Goal: Task Accomplishment & Management: Complete application form

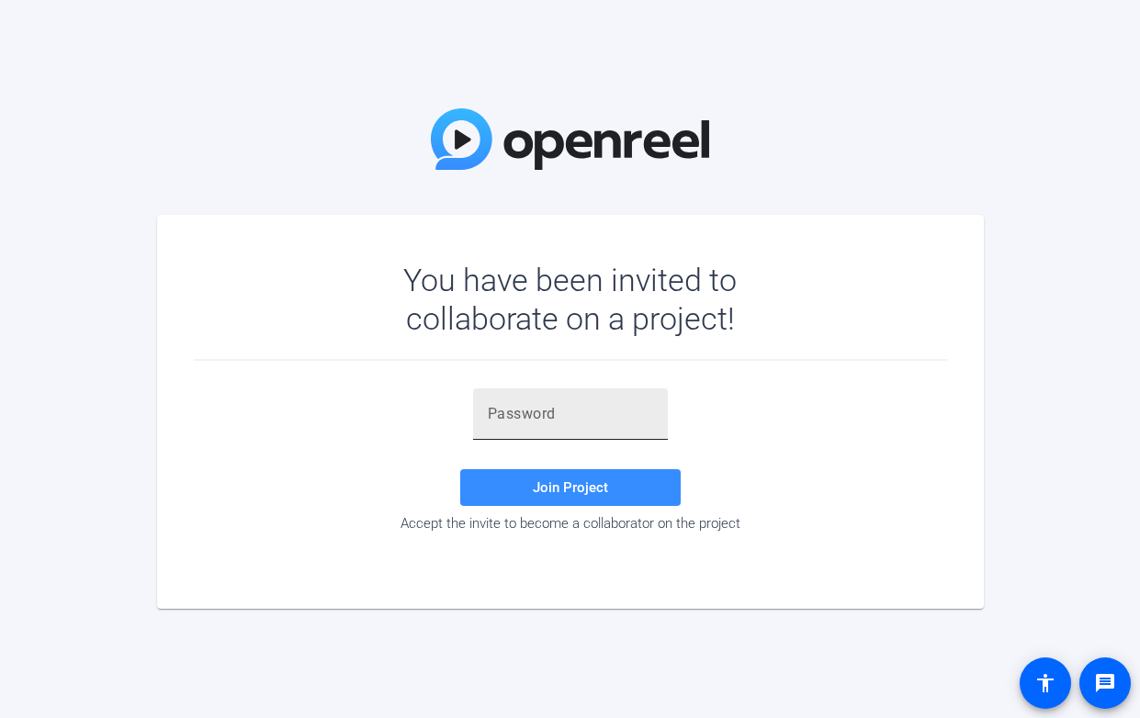
click at [530, 400] on div at bounding box center [570, 414] width 165 height 51
paste input "JfnJ[7"
type input "JfnJ[7"
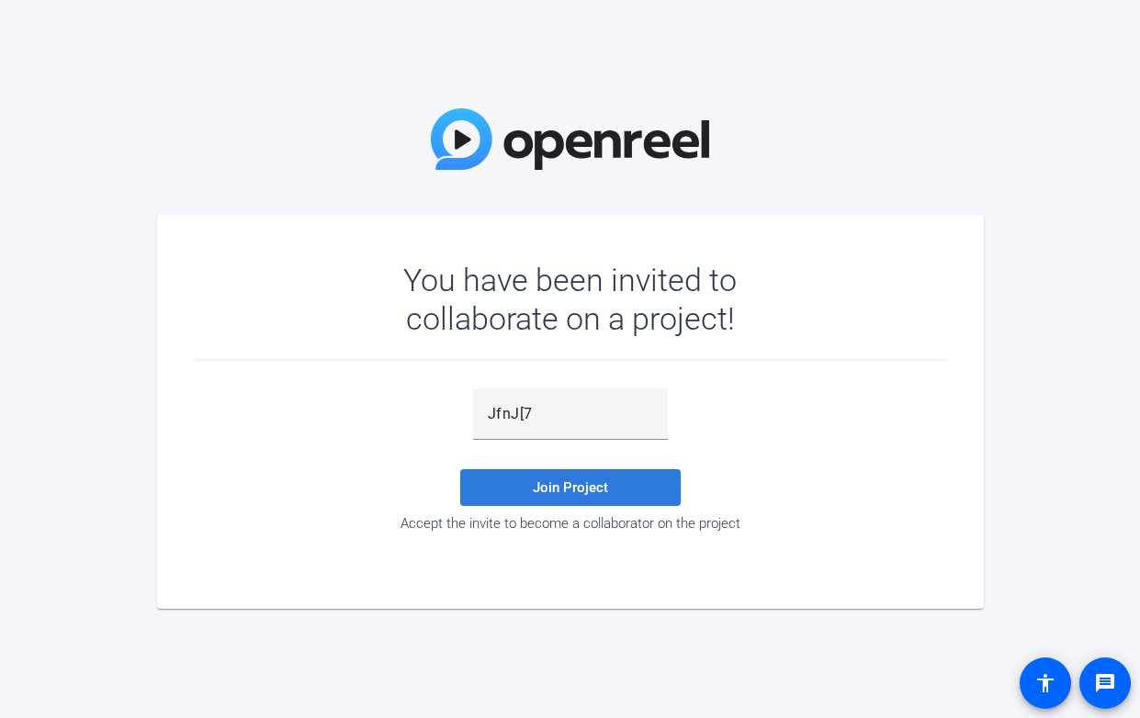
click at [558, 480] on span "Join Project" at bounding box center [570, 487] width 75 height 17
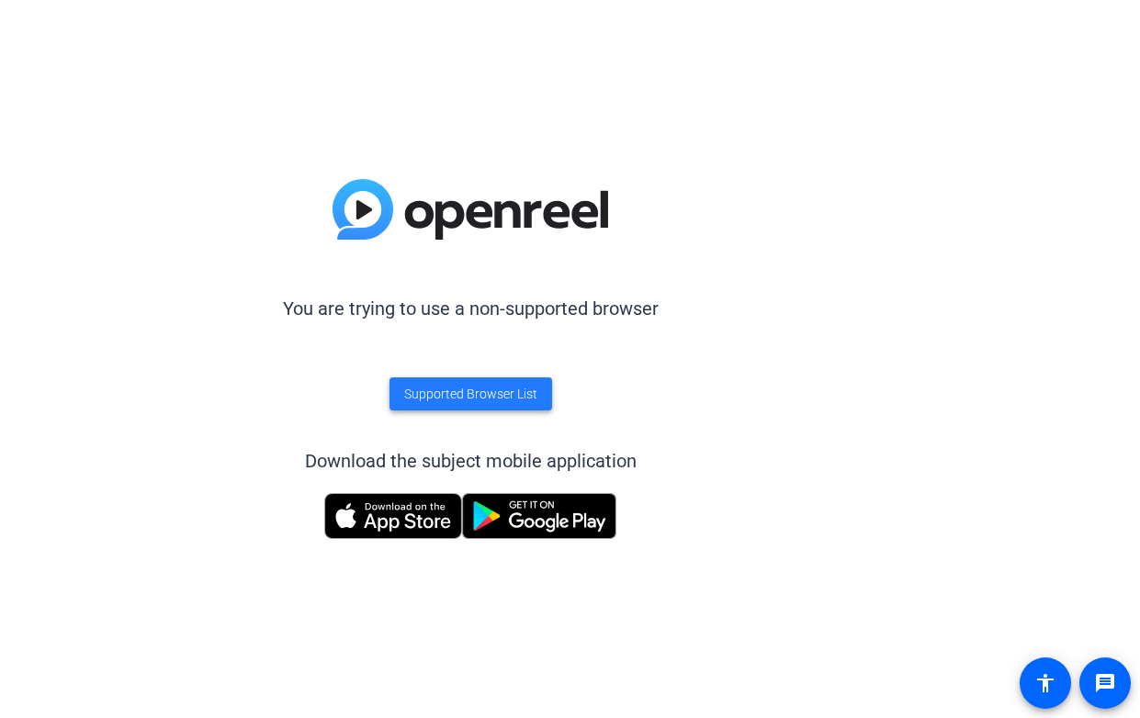
click at [490, 400] on span "Supported Browser List" at bounding box center [470, 394] width 133 height 19
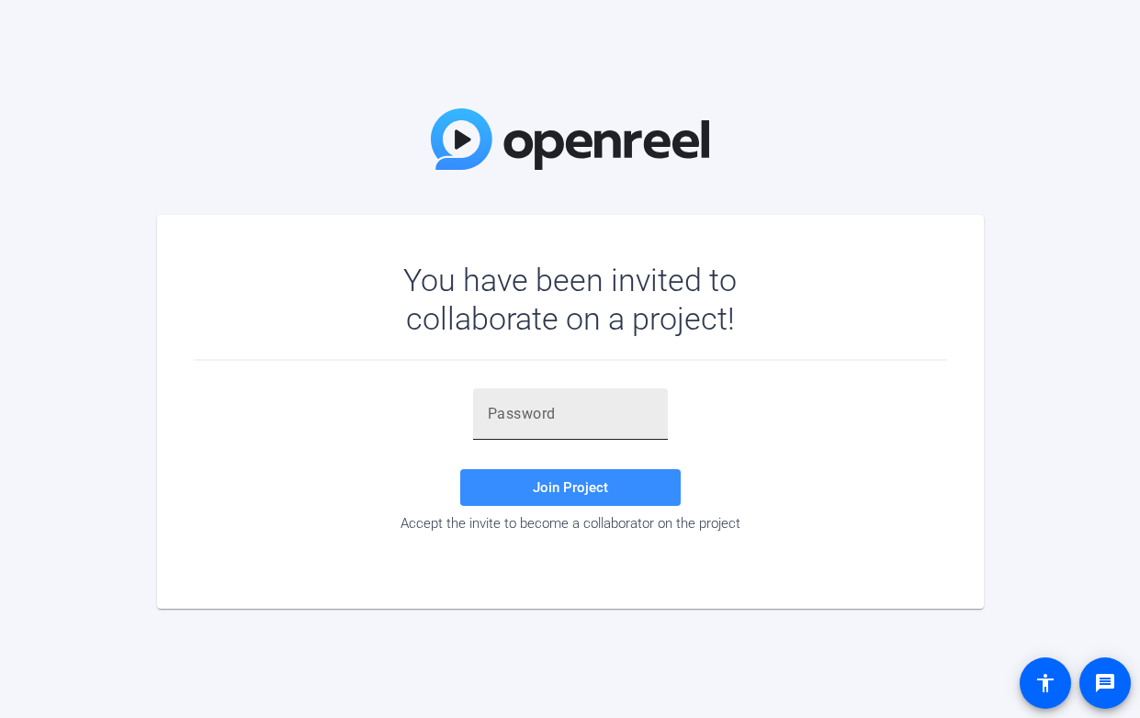
click at [586, 408] on input "text" at bounding box center [570, 414] width 165 height 22
paste input "JfnJ[7"
type input "JfnJ[7"
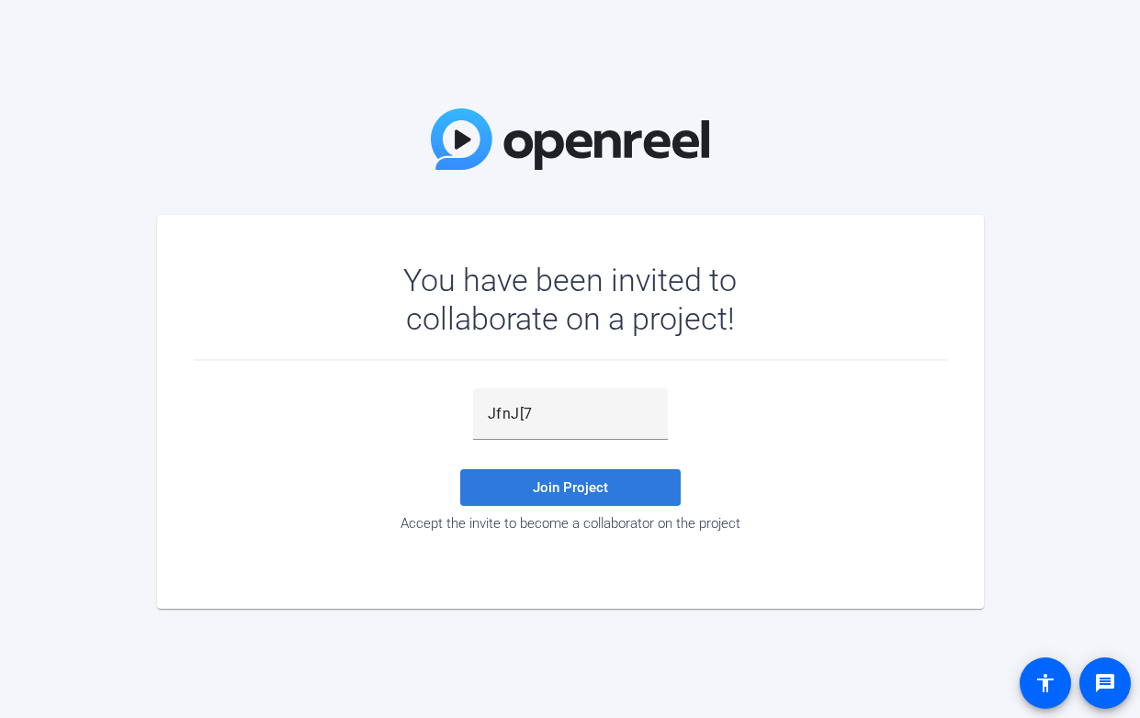
click at [585, 487] on span "Join Project" at bounding box center [570, 487] width 75 height 17
